Goal: Go to known website: Go to known website

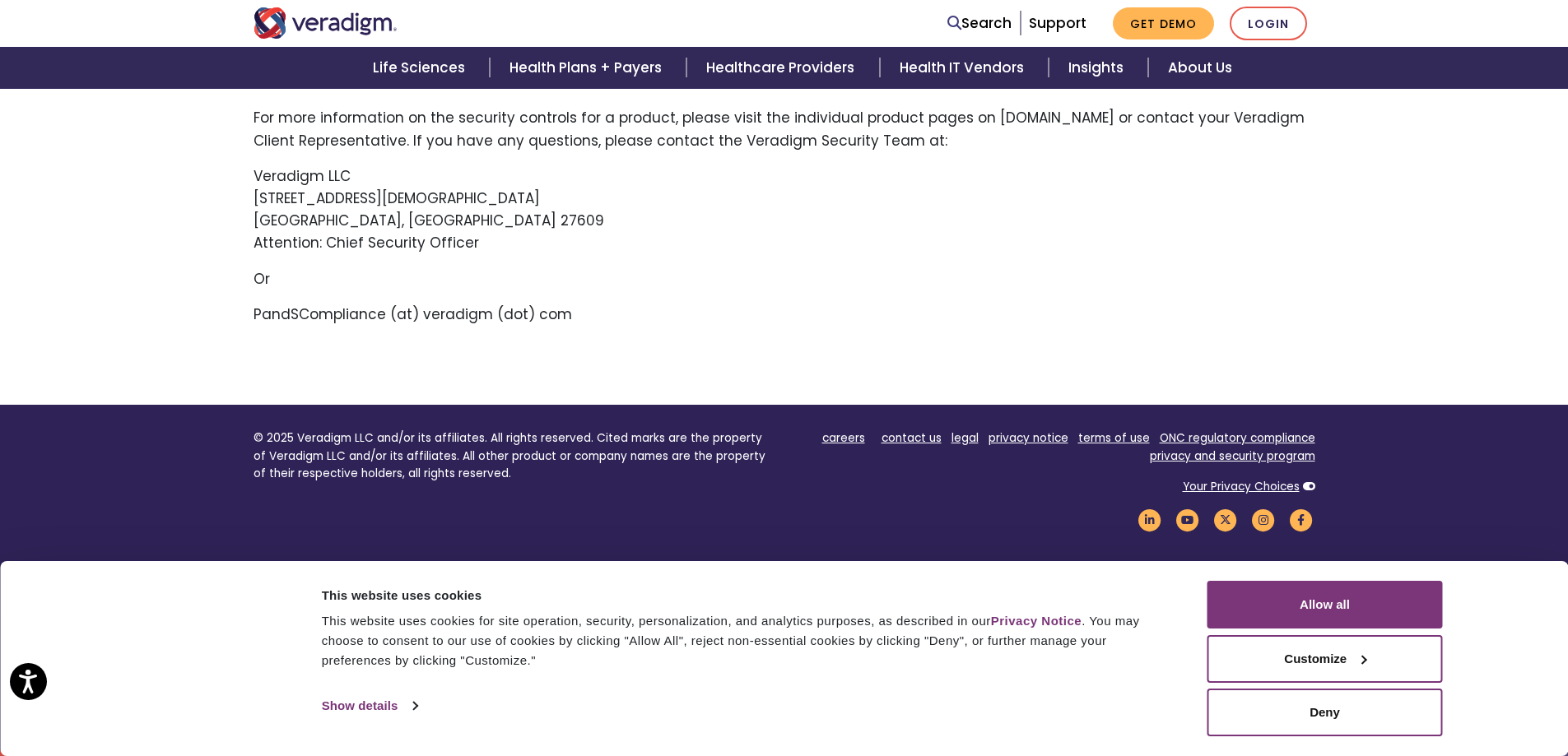
scroll to position [833, 0]
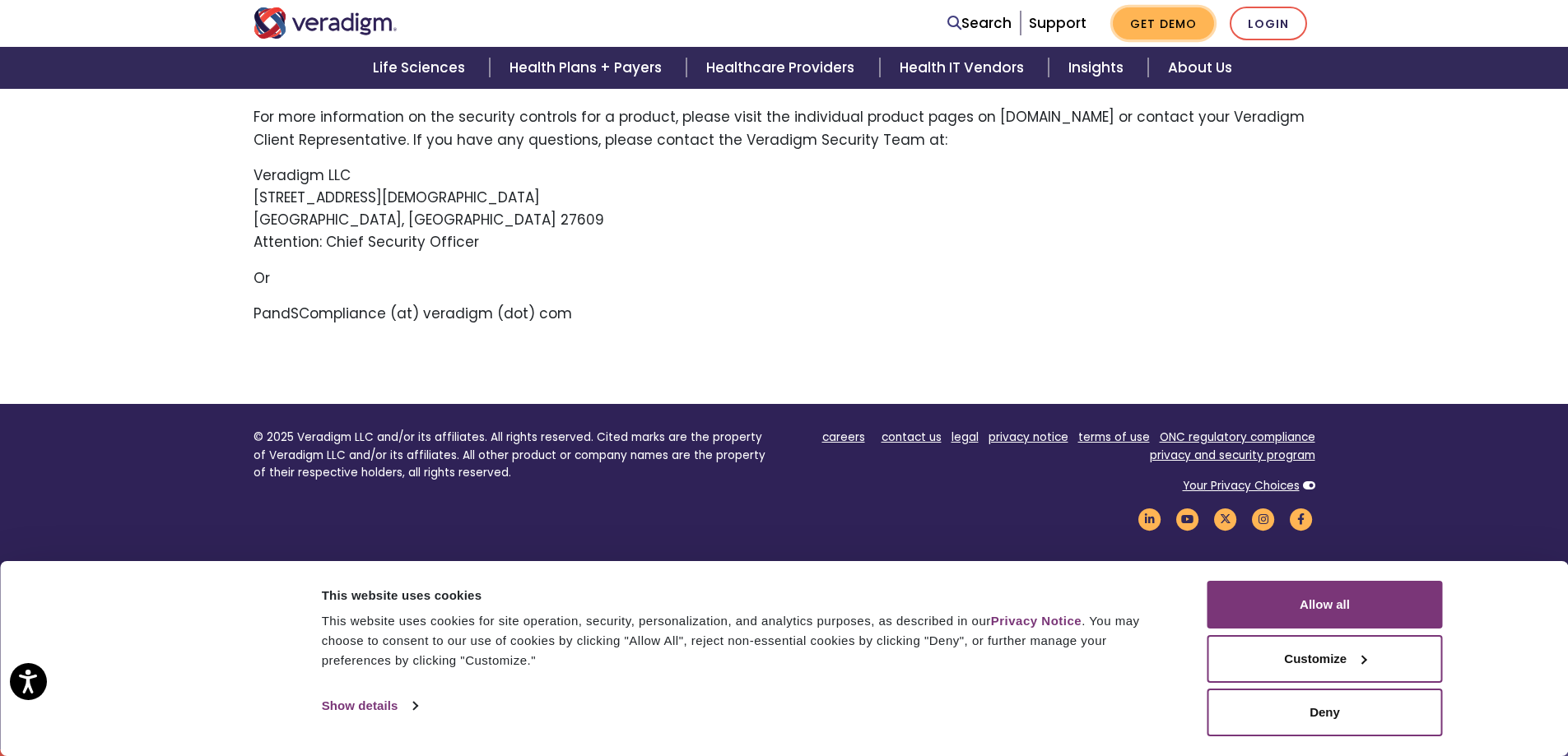
click at [1137, 17] on link "Get Demo" at bounding box center [1163, 24] width 101 height 32
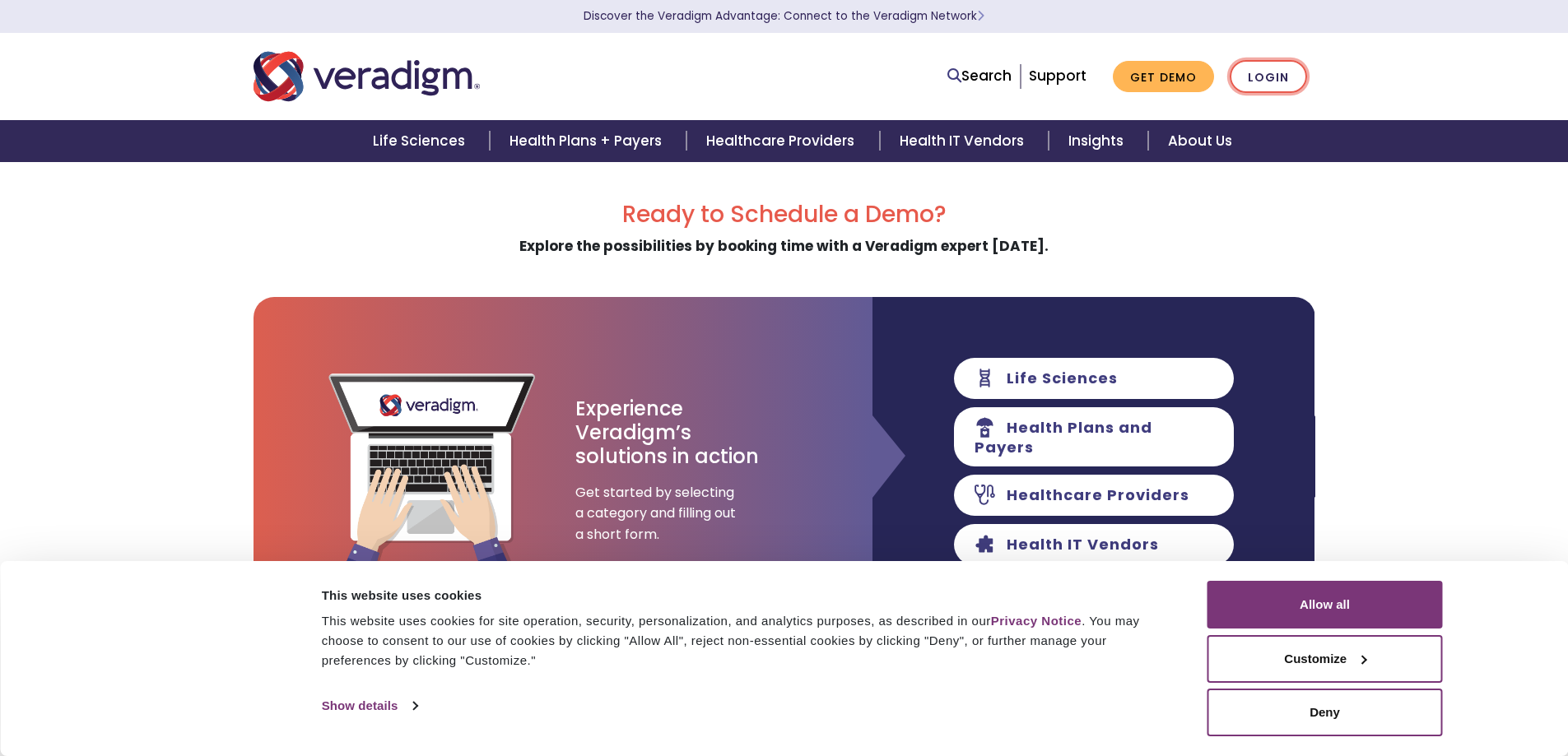
click at [1262, 78] on link "Login" at bounding box center [1268, 77] width 78 height 33
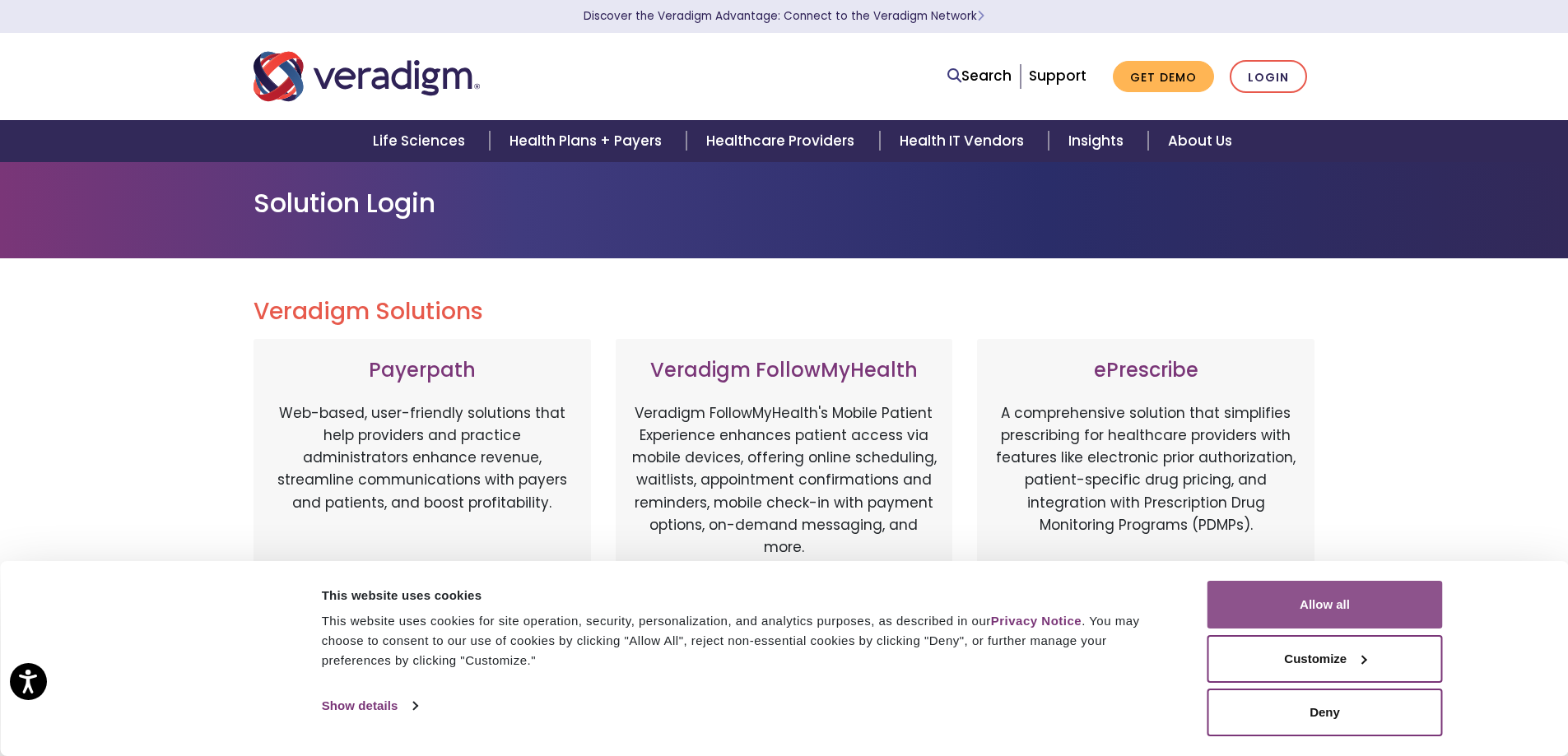
click at [1311, 614] on button "Allow all" at bounding box center [1325, 604] width 235 height 47
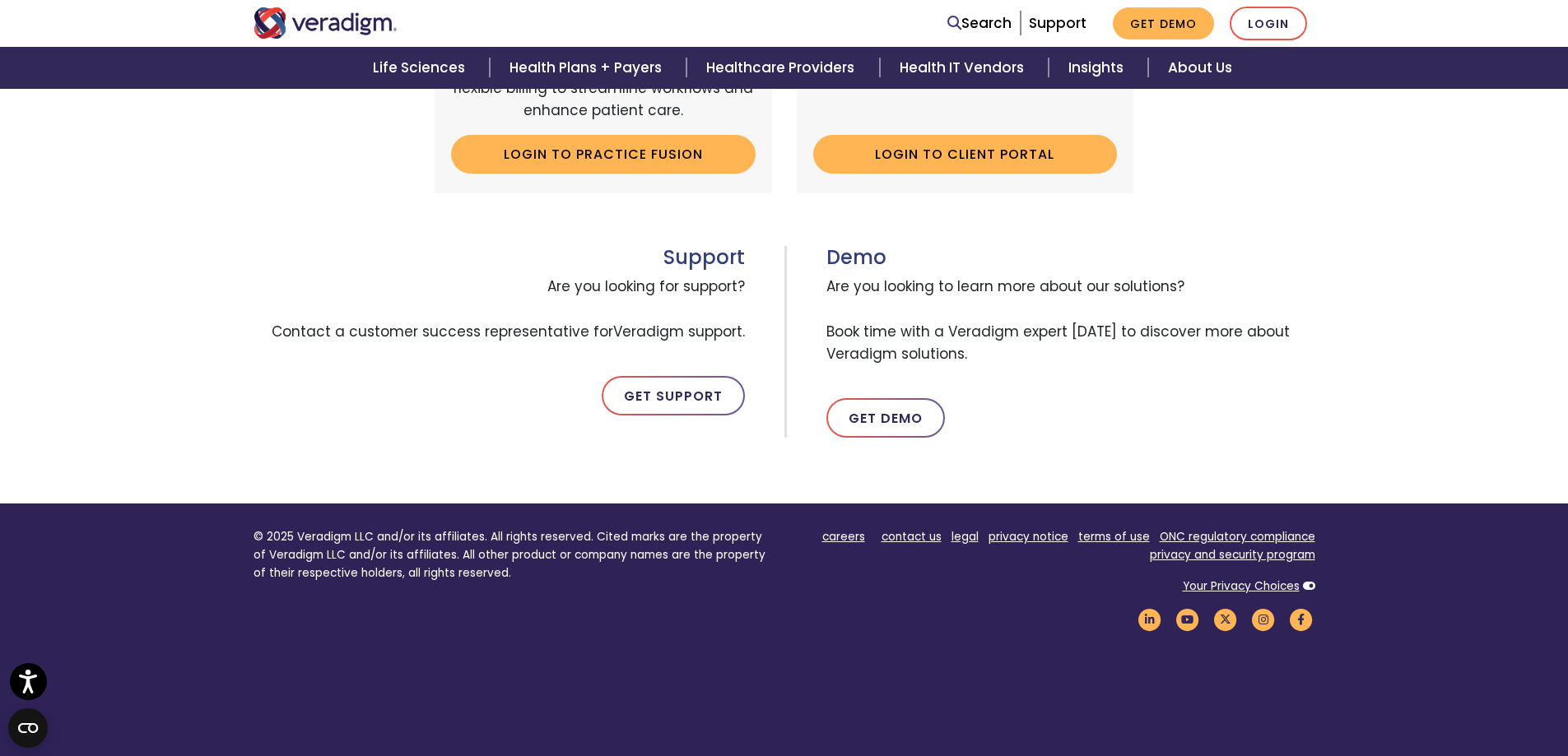
scroll to position [247, 0]
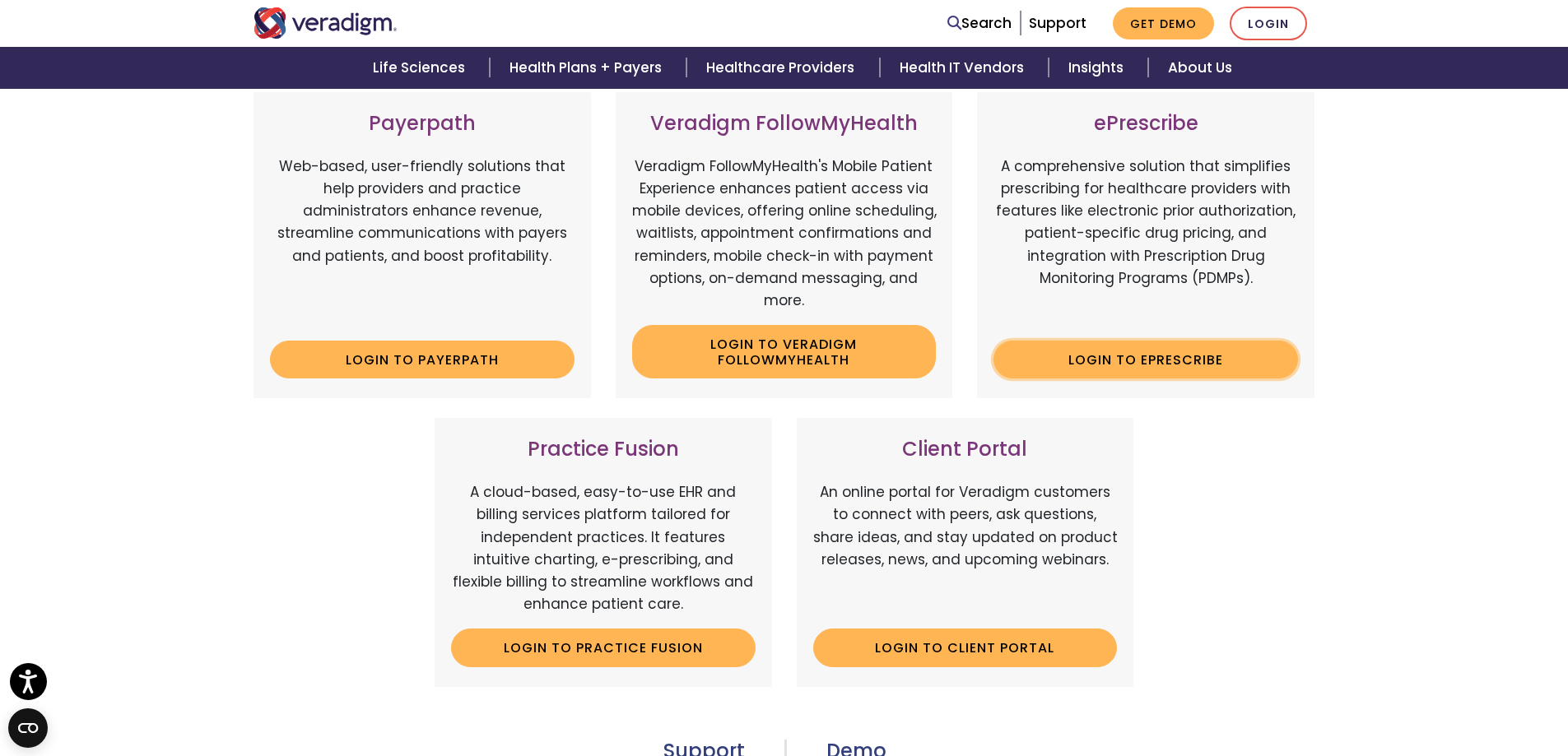
click at [1144, 371] on link "Login to ePrescribe" at bounding box center [1145, 359] width 304 height 37
